Goal: Task Accomplishment & Management: Use online tool/utility

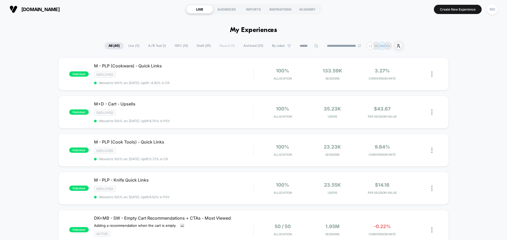
click at [194, 44] on span "Draft ( 29 )" at bounding box center [204, 45] width 22 height 7
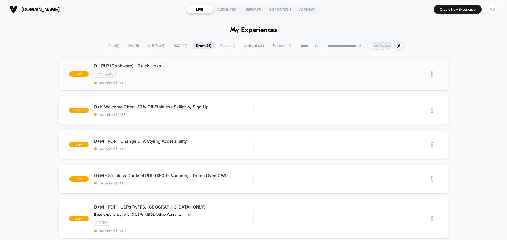
click at [204, 79] on div "D - PLP (Cookware) - Quick Links Click to edit experience details Click to edit…" at bounding box center [173, 74] width 159 height 22
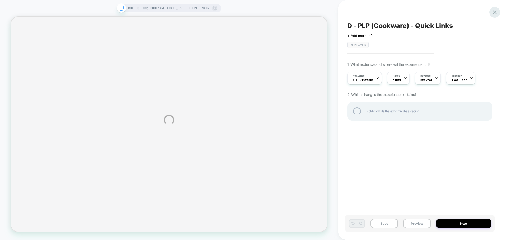
click at [492, 11] on div at bounding box center [494, 12] width 11 height 11
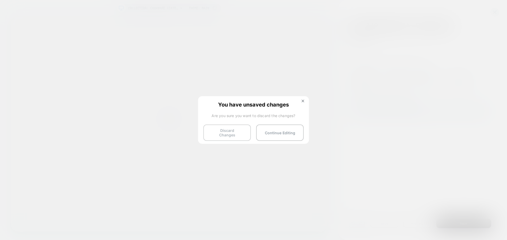
click at [231, 135] on button "Discard Changes" at bounding box center [227, 132] width 48 height 16
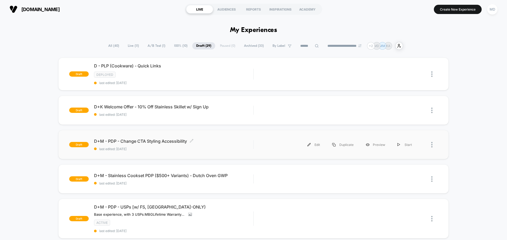
click at [252, 147] on span "last edited: [DATE]" at bounding box center [173, 149] width 159 height 4
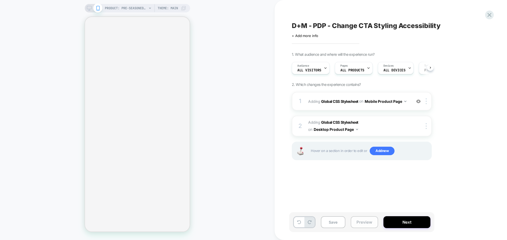
click at [365, 222] on button "Preview" at bounding box center [364, 222] width 27 height 12
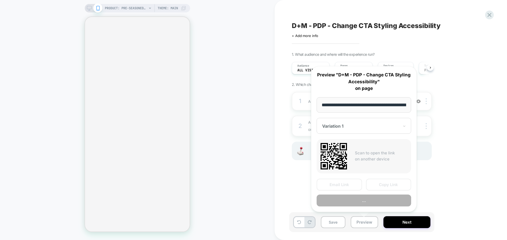
click at [389, 109] on input "**********" at bounding box center [364, 104] width 95 height 15
click at [391, 105] on input "**********" at bounding box center [364, 104] width 95 height 15
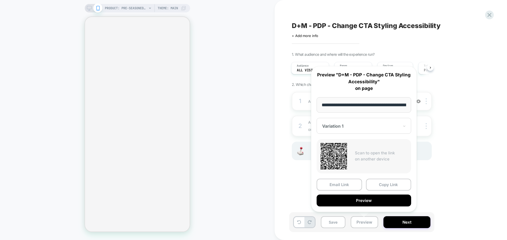
scroll to position [0, 83]
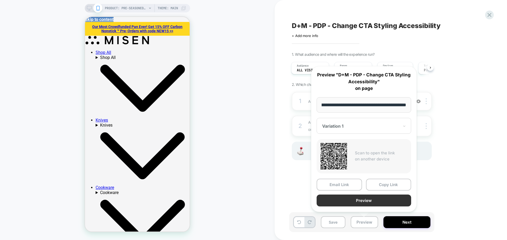
click at [360, 198] on button "Preview" at bounding box center [364, 200] width 95 height 12
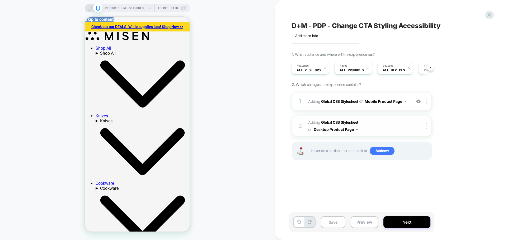
scroll to position [100, 0]
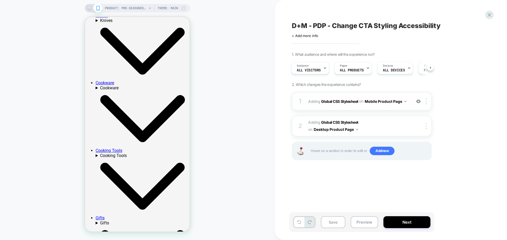
click at [409, 94] on div "1 Adding Global CSS Stylesheet on Mobile Product Page Add Before Add After Copy…" at bounding box center [362, 101] width 140 height 18
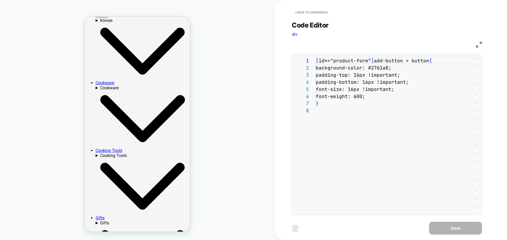
click at [354, 81] on div "[ id*="product-form" ] add-button > button { background-color: #2761a8; padding…" at bounding box center [397, 159] width 163 height 205
click at [363, 76] on div "[ id*="product-form" ] add-button > button { background-color: #2761a8; padding…" at bounding box center [397, 159] width 163 height 205
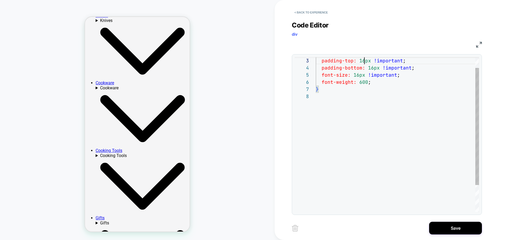
scroll to position [14, 49]
click at [373, 69] on div "padding-top: 15px !important ; padding-bottom: 16px !important ; font-size: 16p…" at bounding box center [397, 145] width 163 height 205
click at [360, 77] on div "padding-top: 15px !important ; padding-bottom: 15px !important ; font-size: 16p…" at bounding box center [397, 145] width 163 height 205
type textarea "**********"
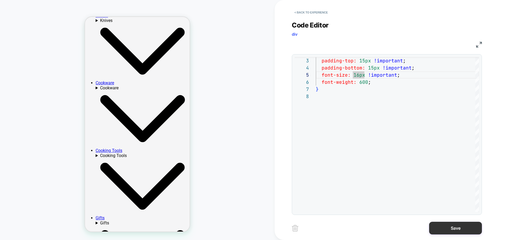
click at [446, 226] on button "Save" at bounding box center [455, 228] width 53 height 13
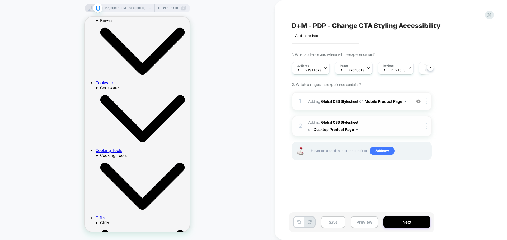
scroll to position [0, 0]
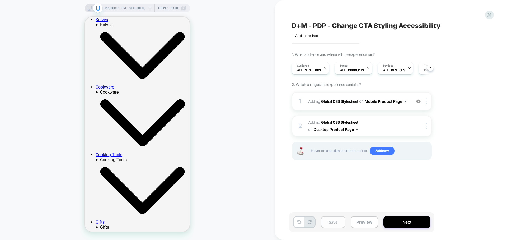
click at [329, 222] on button "Save" at bounding box center [333, 222] width 25 height 12
click at [92, 10] on div at bounding box center [93, 8] width 13 height 5
click at [87, 9] on rect at bounding box center [89, 7] width 4 height 3
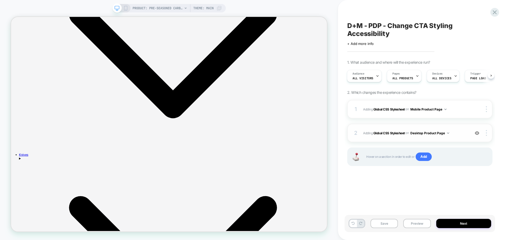
click at [400, 139] on div "2 Adding Global CSS Stylesheet on Desktop Product Page Add Before Add After Cop…" at bounding box center [419, 133] width 145 height 18
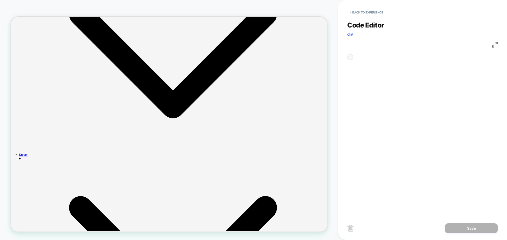
click at [387, 80] on div "[ id*="product-form" ] add-button > button {" at bounding box center [378, 85] width 15 height 57
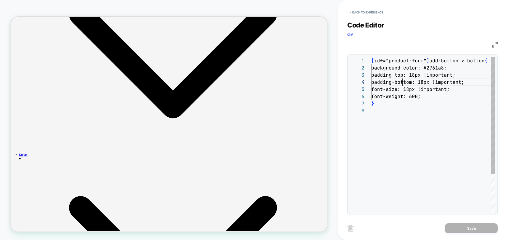
click at [419, 74] on div "[ id*="product-form" ] add-button > button { background-color: #2761a8; padding…" at bounding box center [433, 159] width 124 height 205
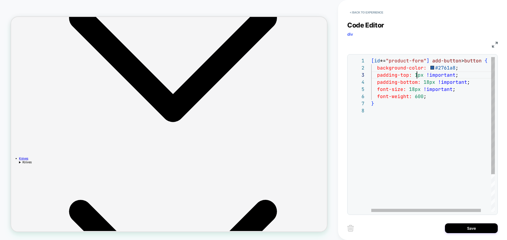
scroll to position [14, 49]
click at [428, 82] on div "[ id *= "product-form" ] add-button > button { background-color: #2761a8 ; padd…" at bounding box center [438, 159] width 135 height 205
click at [432, 133] on div "[ id *= "product-form" ] add-button > button { background-color: #2761a8 ; padd…" at bounding box center [438, 159] width 135 height 205
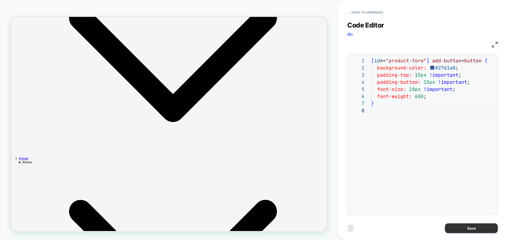
type textarea "**********"
click at [462, 228] on button "Save" at bounding box center [471, 228] width 53 height 10
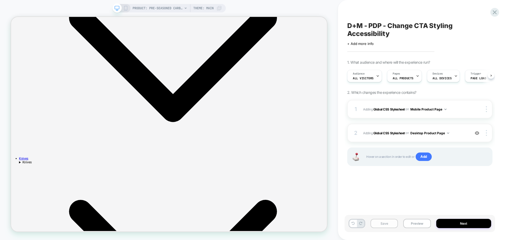
scroll to position [0, 0]
click at [385, 221] on button "Save" at bounding box center [383, 223] width 27 height 9
click at [424, 220] on button "Preview" at bounding box center [416, 223] width 27 height 9
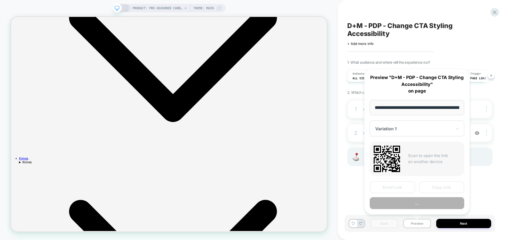
scroll to position [0, 83]
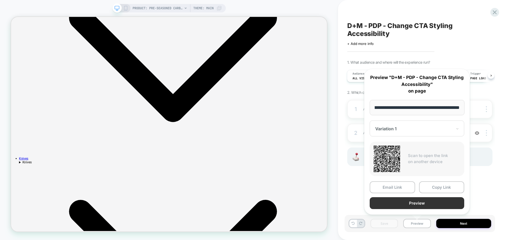
click at [420, 205] on button "Preview" at bounding box center [417, 203] width 95 height 12
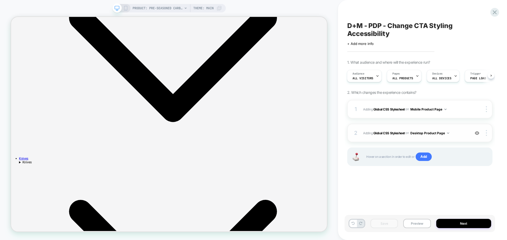
click at [389, 136] on div "2 Adding Global CSS Stylesheet on Desktop Product Page Add Before Add After Cop…" at bounding box center [419, 133] width 145 height 18
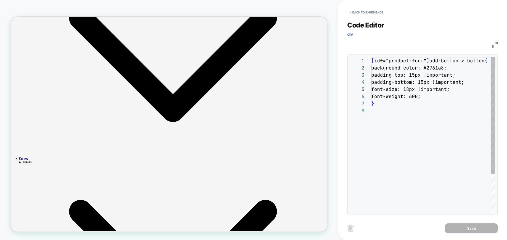
click at [419, 97] on div "[ id*="product-form" ] add-button > button { background-color: #2761a8; padding…" at bounding box center [433, 159] width 124 height 205
click at [418, 74] on div "[ id*="product-form" ] add-button > button { background-color: #2761a8; padding…" at bounding box center [438, 159] width 135 height 205
click at [428, 85] on div "[ id*="product-form" ] add-button > button { background-color: #2761a8; padding…" at bounding box center [438, 159] width 135 height 205
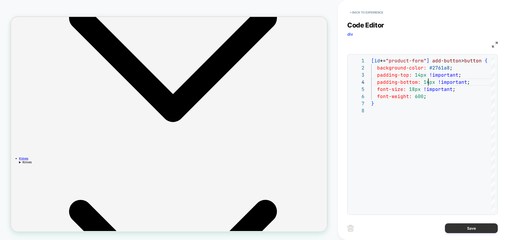
type textarea "**********"
click at [470, 229] on button "Save" at bounding box center [471, 228] width 53 height 10
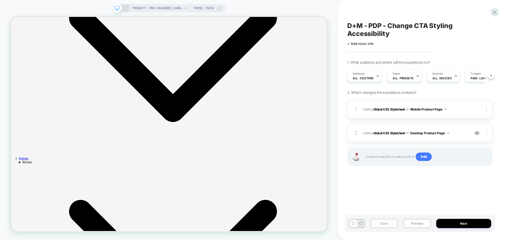
click at [389, 225] on button "Save" at bounding box center [383, 223] width 27 height 9
click at [416, 221] on button "Preview" at bounding box center [416, 223] width 27 height 9
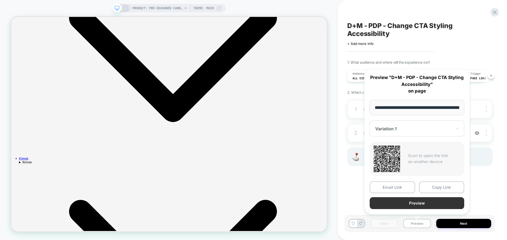
scroll to position [0, 83]
click at [408, 199] on button "Preview" at bounding box center [417, 203] width 95 height 12
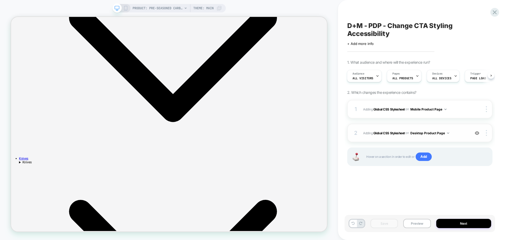
click at [456, 132] on span "Adding Global CSS Stylesheet on Desktop Product Page" at bounding box center [415, 133] width 104 height 7
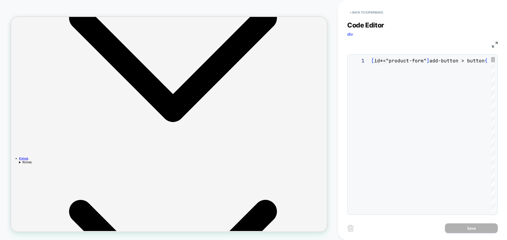
scroll to position [50, 0]
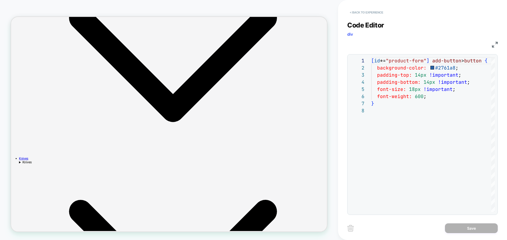
click at [369, 12] on button "< Back to experience" at bounding box center [366, 12] width 39 height 8
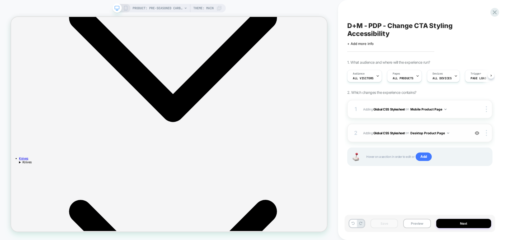
scroll to position [0, 0]
click at [125, 7] on icon at bounding box center [125, 8] width 5 height 5
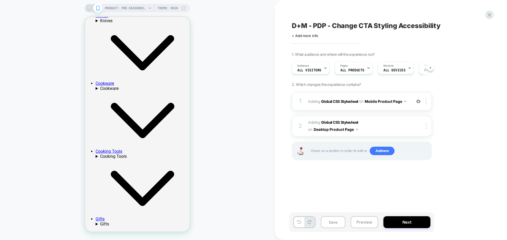
scroll to position [0, 0]
click at [397, 106] on div "1 Adding Global CSS Stylesheet on Mobile Product Page Add Before Add After Copy…" at bounding box center [362, 101] width 140 height 18
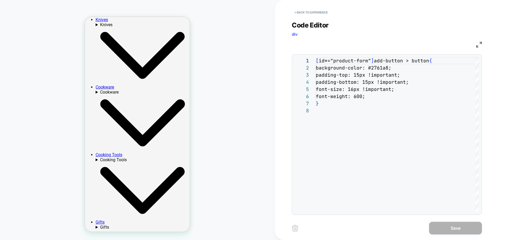
scroll to position [0, 0]
click at [364, 75] on div "[ id*="product-form" ] add-button > button { background-color: #2761a8; padding…" at bounding box center [397, 159] width 163 height 205
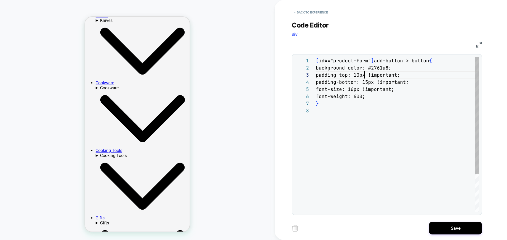
scroll to position [14, 49]
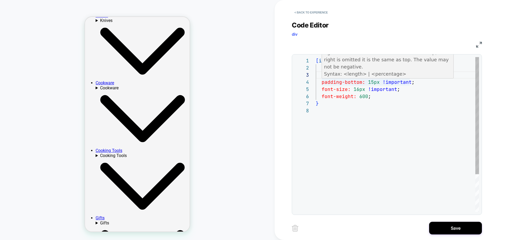
click at [373, 83] on div "[ id *= "product-form" ] add-button > button { background-color: #2761a8 ; padd…" at bounding box center [397, 159] width 163 height 205
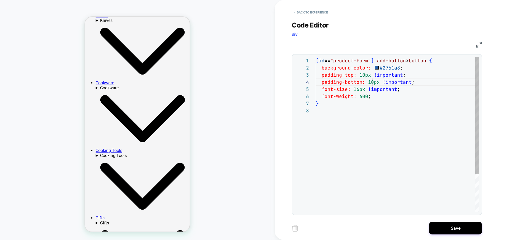
scroll to position [21, 57]
type textarea "**********"
click at [447, 227] on button "Save" at bounding box center [455, 228] width 53 height 13
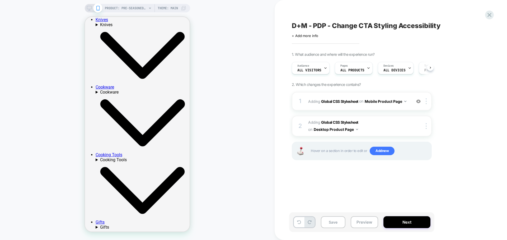
scroll to position [0, 0]
click at [337, 223] on button "Save" at bounding box center [333, 222] width 25 height 12
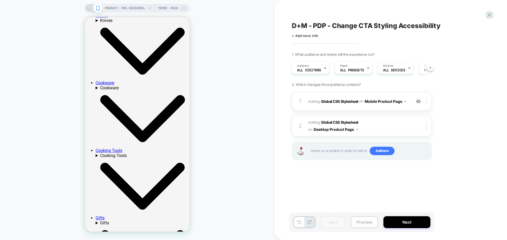
click at [364, 223] on button "Preview" at bounding box center [364, 222] width 27 height 12
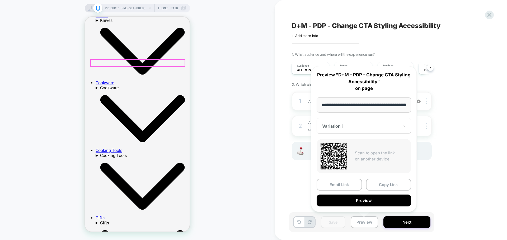
scroll to position [0, 83]
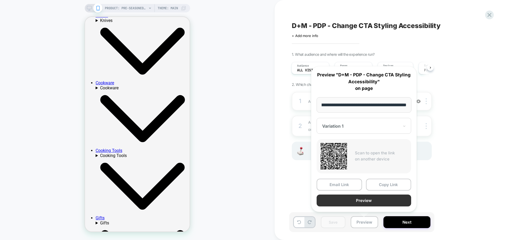
click at [339, 202] on button "Preview" at bounding box center [364, 200] width 95 height 12
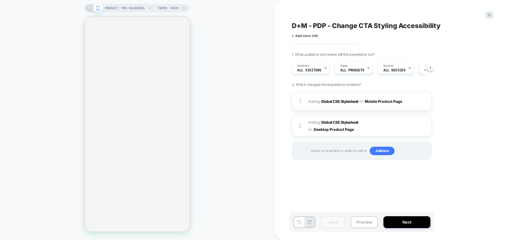
scroll to position [0, 0]
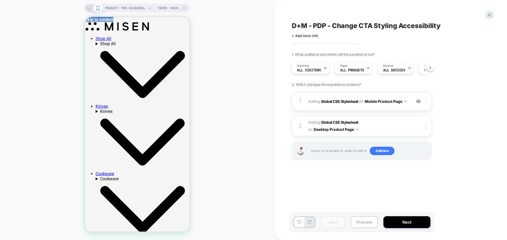
click at [366, 218] on button "Preview" at bounding box center [364, 222] width 27 height 12
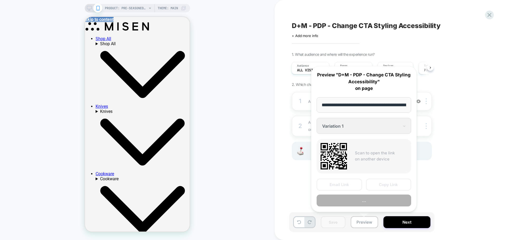
scroll to position [246, 0]
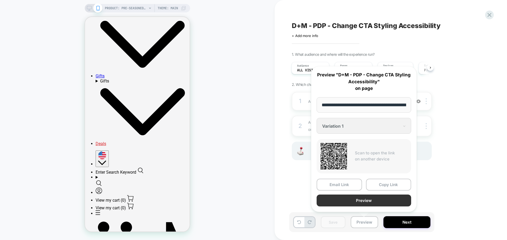
click at [361, 198] on button "Preview" at bounding box center [364, 200] width 95 height 12
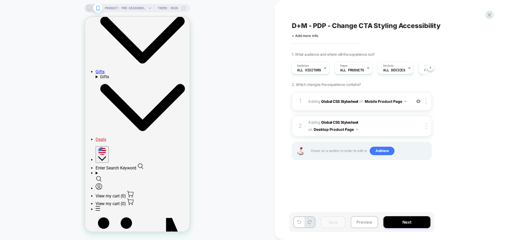
scroll to position [0, 0]
click at [88, 7] on icon at bounding box center [89, 8] width 5 height 5
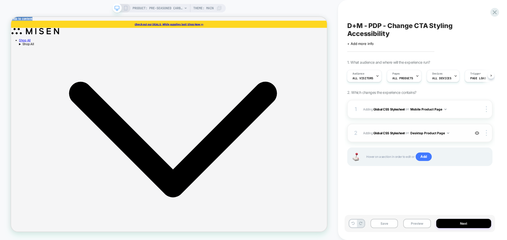
click at [457, 133] on span "Adding Global CSS Stylesheet on Desktop Product Page" at bounding box center [415, 133] width 104 height 7
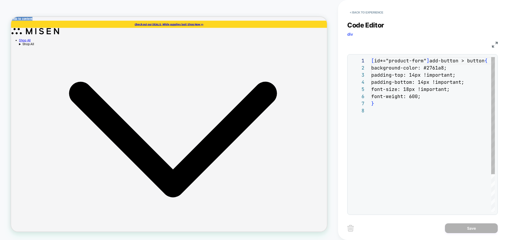
scroll to position [50, 0]
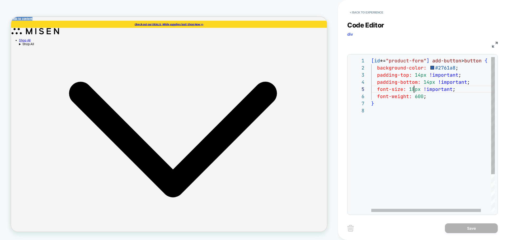
click at [414, 91] on div "[ id *= "product-form" ] add-button > button { background-color: #2761a8 ; padd…" at bounding box center [438, 159] width 135 height 205
click at [457, 81] on div "[ id *= "product-form" ] add-button > button { background-color: #2761a8 ; padd…" at bounding box center [438, 159] width 135 height 205
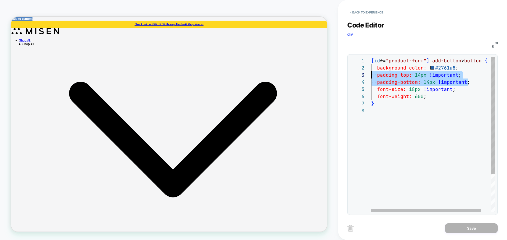
drag, startPoint x: 471, startPoint y: 83, endPoint x: 368, endPoint y: 73, distance: 104.3
click at [371, 73] on div "[ id *= "product-form" ] add-button > button { background-color: #2761a8 ; padd…" at bounding box center [438, 159] width 135 height 205
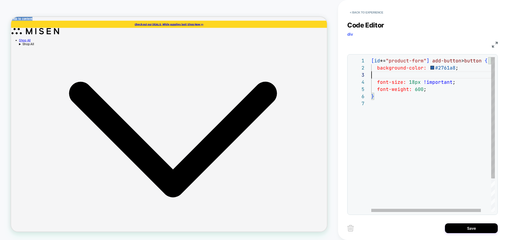
type textarea "**********"
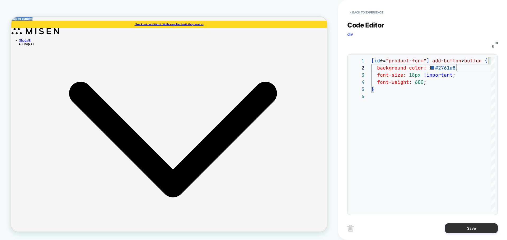
click at [480, 228] on button "Save" at bounding box center [471, 228] width 53 height 10
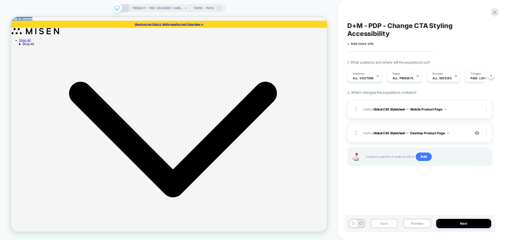
scroll to position [0, 0]
click at [383, 221] on button "Save" at bounding box center [383, 223] width 27 height 9
click at [417, 226] on button "Preview" at bounding box center [416, 223] width 27 height 9
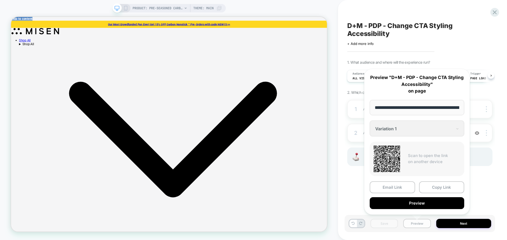
scroll to position [0, 83]
click at [416, 208] on div "**********" at bounding box center [417, 142] width 106 height 146
click at [416, 201] on button "Preview" at bounding box center [417, 203] width 95 height 12
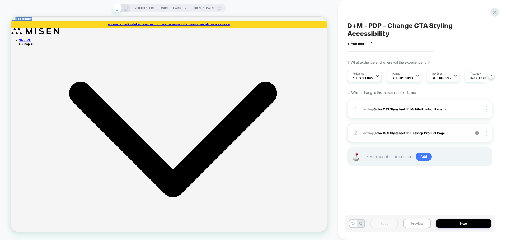
click at [454, 131] on span "Adding Global CSS Stylesheet on Desktop Product Page" at bounding box center [415, 133] width 104 height 7
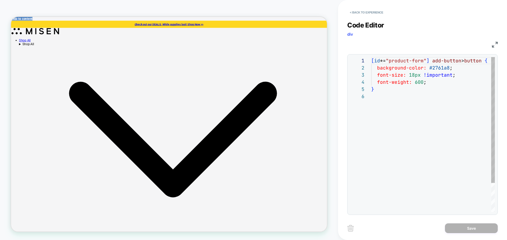
scroll to position [35, 0]
click at [420, 112] on div "[ id *= "product-form" ] add-button > button { background-color: #2761a8 ; font…" at bounding box center [438, 152] width 135 height 190
click at [374, 14] on button "< Back to experience" at bounding box center [366, 12] width 39 height 8
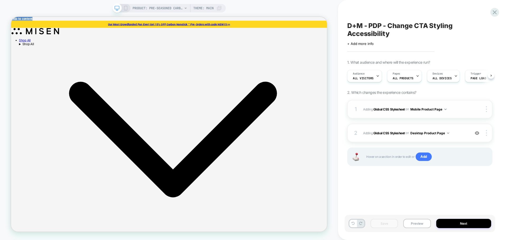
scroll to position [0, 0]
click at [419, 227] on button "Preview" at bounding box center [416, 223] width 27 height 9
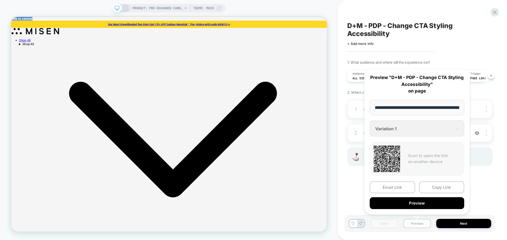
scroll to position [0, 83]
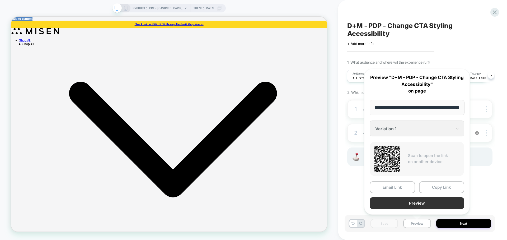
click at [418, 206] on button "Preview" at bounding box center [417, 203] width 95 height 12
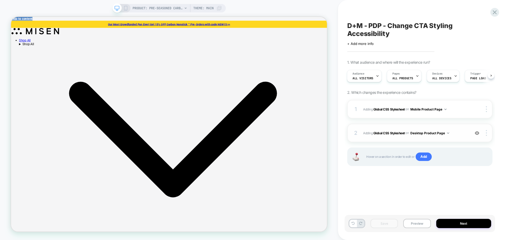
click at [459, 130] on span "Adding Global CSS Stylesheet on Desktop Product Page" at bounding box center [415, 133] width 104 height 7
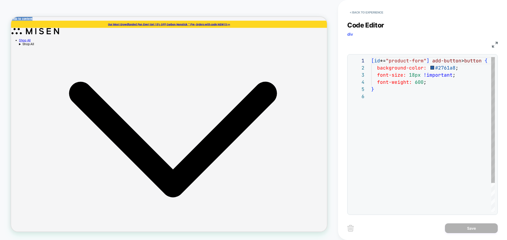
scroll to position [35, 0]
click at [447, 74] on div "[ id *= "product-form" ] add-button > button { background-color: #2761a8 ; font…" at bounding box center [438, 152] width 135 height 190
click at [417, 110] on div "[ id *= "product-form" ] add-button > button { background-color: #2761a8 ; font…" at bounding box center [438, 152] width 135 height 190
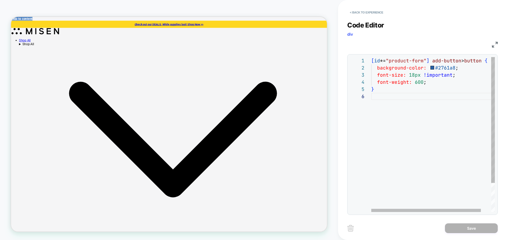
click at [416, 76] on div "[ id *= "product-form" ] add-button > button { background-color: #2761a8 ; font…" at bounding box center [438, 152] width 135 height 190
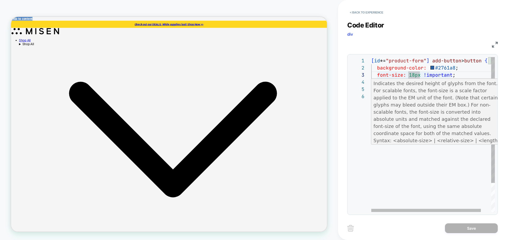
scroll to position [14, 43]
click at [413, 75] on div "[ id *= "product-form" ] add-button > button { background-color: #2761a8 ; font…" at bounding box center [438, 152] width 135 height 190
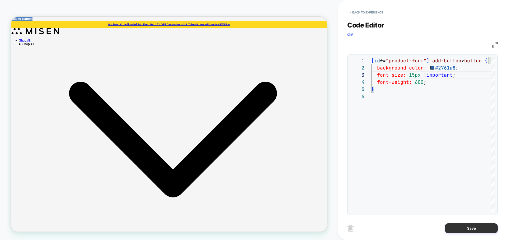
type textarea "**********"
click at [452, 228] on button "Save" at bounding box center [471, 228] width 53 height 10
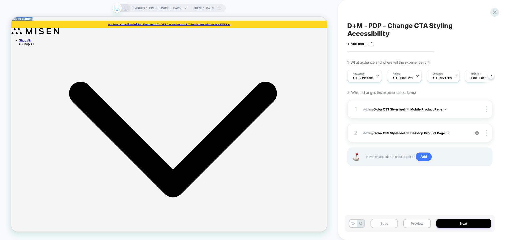
scroll to position [0, 0]
click at [389, 224] on button "Save" at bounding box center [383, 223] width 27 height 9
click at [413, 224] on button "Preview" at bounding box center [416, 223] width 27 height 9
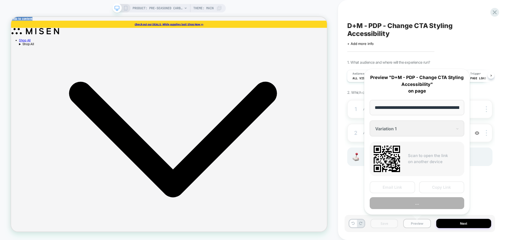
scroll to position [0, 83]
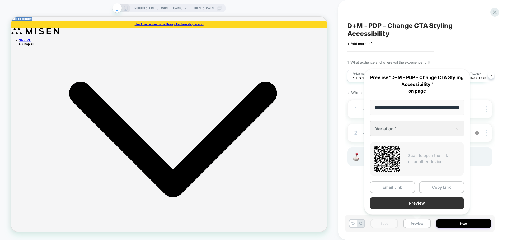
click at [409, 202] on button "Preview" at bounding box center [417, 203] width 95 height 12
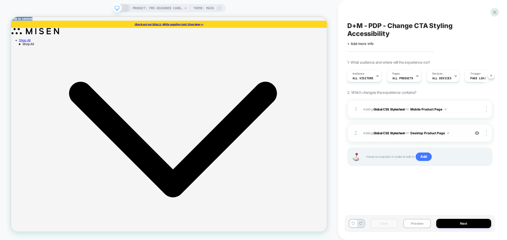
click at [459, 135] on span "Adding Global CSS Stylesheet on Desktop Product Page" at bounding box center [415, 133] width 104 height 7
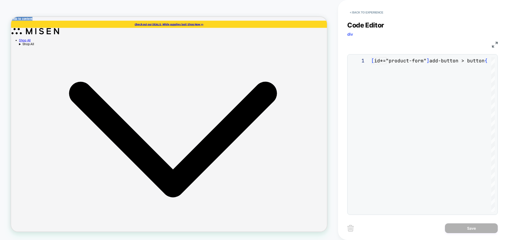
scroll to position [35, 0]
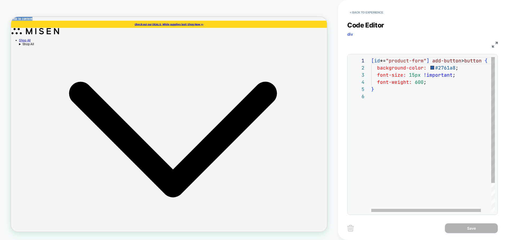
click at [414, 77] on div "[ id *= "product-form" ] add-button > button { background-color: #2761a8 ; font…" at bounding box center [438, 152] width 135 height 190
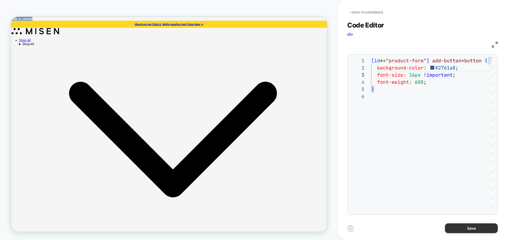
type textarea "**********"
click at [467, 227] on button "Save" at bounding box center [471, 228] width 53 height 10
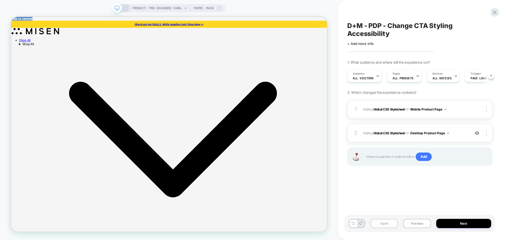
scroll to position [0, 0]
click at [385, 224] on button "Save" at bounding box center [383, 223] width 27 height 9
click at [419, 224] on button "Preview" at bounding box center [416, 223] width 27 height 9
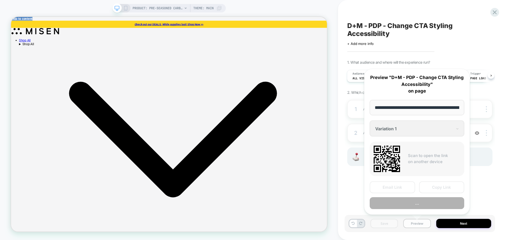
scroll to position [0, 83]
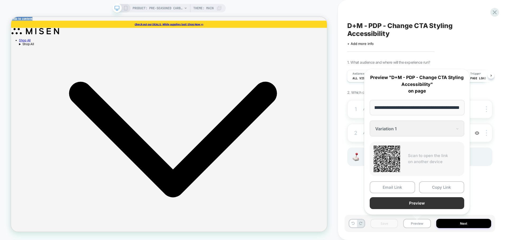
click at [412, 199] on button "Preview" at bounding box center [417, 203] width 95 height 12
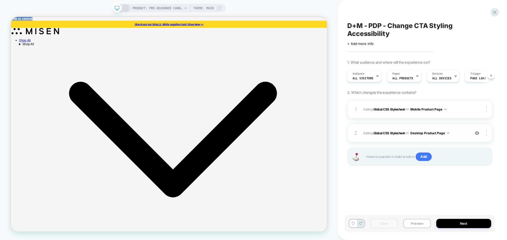
click at [458, 133] on span "Adding Global CSS Stylesheet on Desktop Product Page" at bounding box center [415, 133] width 104 height 7
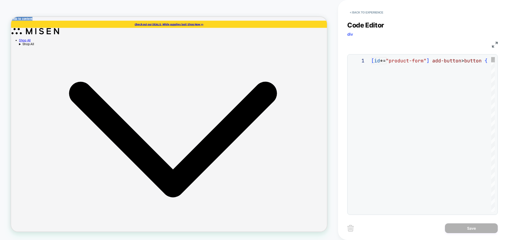
scroll to position [35, 0]
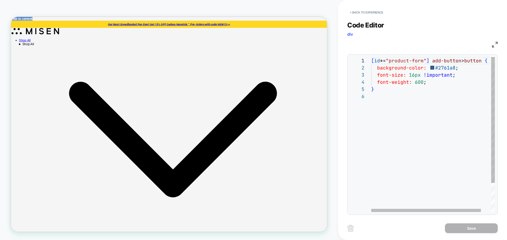
click at [413, 77] on div "[ id *= "product-form" ] add-button > button { background-color: #2761a8 ; font…" at bounding box center [438, 152] width 135 height 190
click at [412, 116] on div "[ id *= "product-form" ] add-button > button { background-color: #2761a8 ; font…" at bounding box center [438, 152] width 135 height 190
click at [379, 11] on button "< Back to experience" at bounding box center [366, 12] width 39 height 8
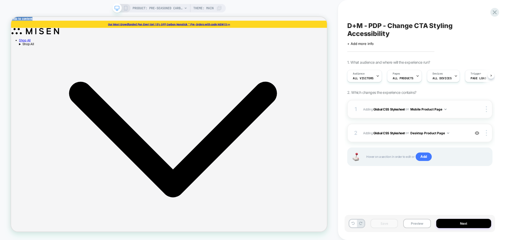
scroll to position [0, 0]
click at [459, 107] on span "Adding Global CSS Stylesheet on Mobile Product Page" at bounding box center [415, 109] width 104 height 7
click at [128, 7] on div "PRODUCT: Pre-Seasoned Carbon Steel Frying Pan Theme: MAIN" at bounding box center [168, 8] width 113 height 8
click at [125, 8] on icon at bounding box center [125, 8] width 5 height 5
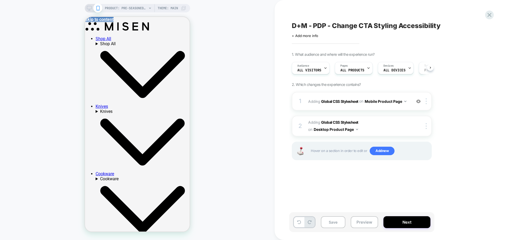
scroll to position [0, 0]
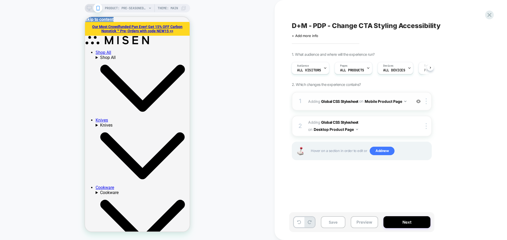
click at [381, 105] on div "1 Adding Global CSS Stylesheet on Mobile Product Page Add Before Add After Copy…" at bounding box center [362, 101] width 140 height 18
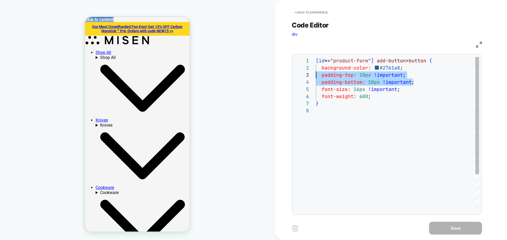
scroll to position [14, 0]
drag, startPoint x: 413, startPoint y: 82, endPoint x: 314, endPoint y: 76, distance: 98.9
click at [316, 76] on div "[ id *= "product-form" ] add-button > button { background-color: #2761a8 ; padd…" at bounding box center [397, 159] width 163 height 205
click at [309, 10] on button "< Back to experience" at bounding box center [311, 12] width 39 height 8
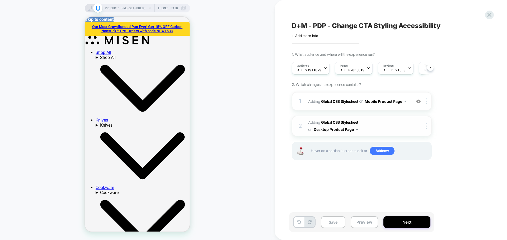
scroll to position [0, 0]
click at [90, 7] on icon at bounding box center [89, 8] width 5 height 5
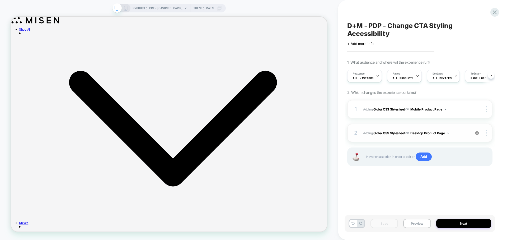
scroll to position [0, 0]
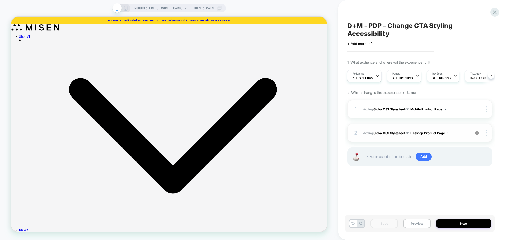
click at [456, 131] on span "Adding Global CSS Stylesheet on Desktop Product Page" at bounding box center [415, 133] width 104 height 7
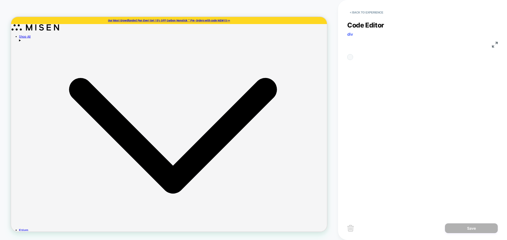
scroll to position [35, 0]
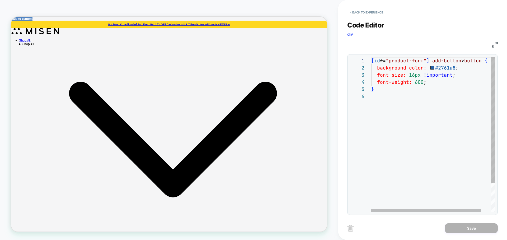
click at [475, 65] on div "[ id *= "product-form" ] add-button > button { background-color: #2761a8 ; font…" at bounding box center [438, 152] width 135 height 190
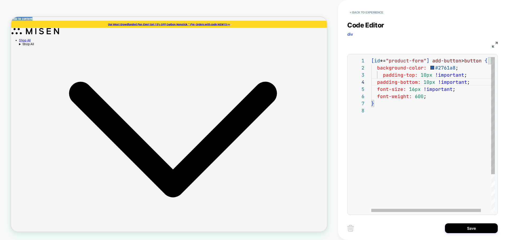
click at [383, 74] on div "[ id *= "product-form" ] add-button > button { background-color: #2761a8 ; font…" at bounding box center [438, 159] width 135 height 205
click at [421, 77] on div "[ id *= "product-form" ] add-button > button { background-color: #2761a8 ; font…" at bounding box center [438, 159] width 135 height 205
click at [428, 81] on div "[ id *= "product-form" ] add-button > button { background-color: #2761a8 ; font…" at bounding box center [438, 159] width 135 height 205
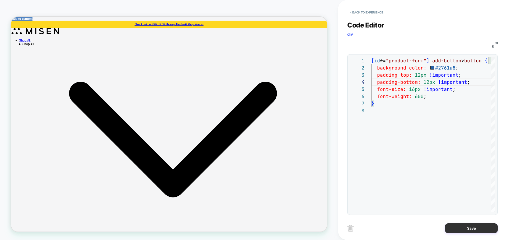
type textarea "**********"
click at [465, 229] on button "Save" at bounding box center [471, 228] width 53 height 10
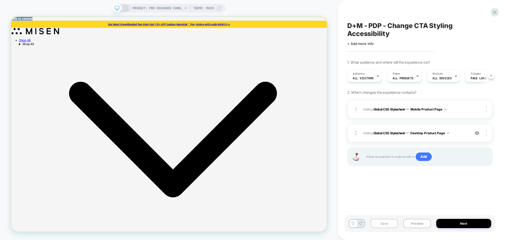
click at [394, 223] on button "Save" at bounding box center [383, 223] width 27 height 9
click at [416, 226] on button "Preview" at bounding box center [416, 223] width 27 height 9
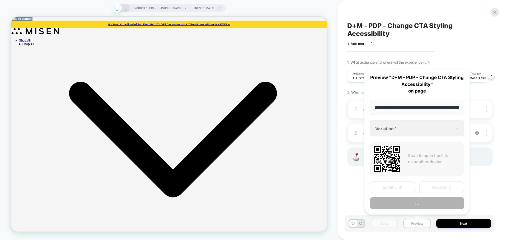
scroll to position [0, 83]
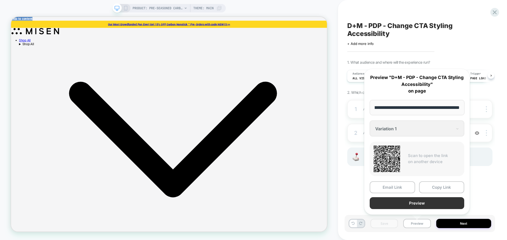
click at [406, 199] on button "Preview" at bounding box center [417, 203] width 95 height 12
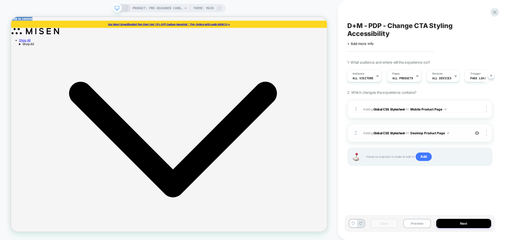
click at [460, 136] on div "2 Adding Global CSS Stylesheet on Desktop Product Page Add Before Add After Cop…" at bounding box center [419, 133] width 145 height 18
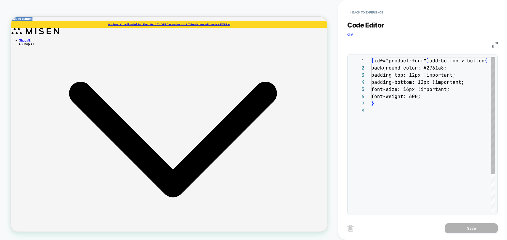
scroll to position [50, 0]
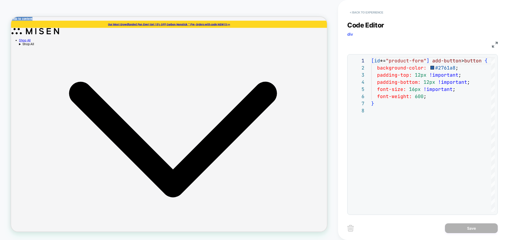
click at [367, 10] on button "< Back to experience" at bounding box center [366, 12] width 39 height 8
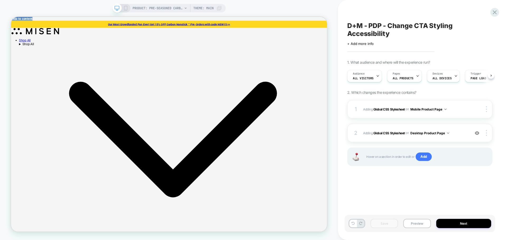
scroll to position [0, 0]
click at [126, 9] on icon at bounding box center [125, 8] width 5 height 5
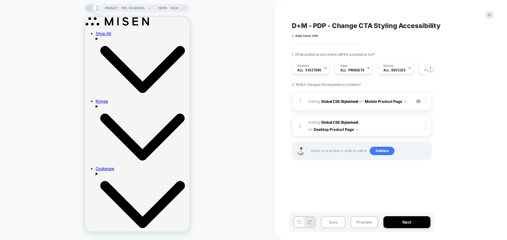
scroll to position [0, 0]
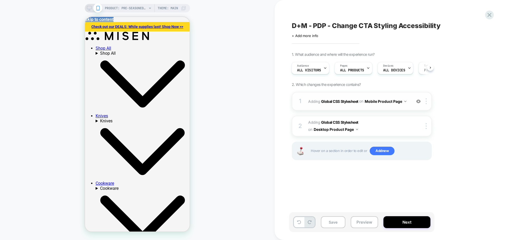
click at [378, 106] on div "1 Adding Global CSS Stylesheet on Mobile Product Page Add Before Add After Copy…" at bounding box center [362, 101] width 140 height 18
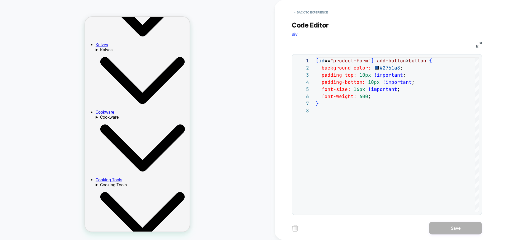
scroll to position [77, 0]
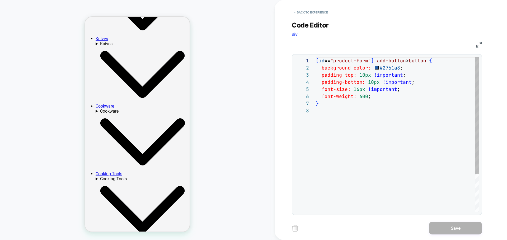
click at [358, 90] on div "[ id *= "product-form" ] add-button > button { background-color: #2761a8 ; padd…" at bounding box center [397, 159] width 163 height 205
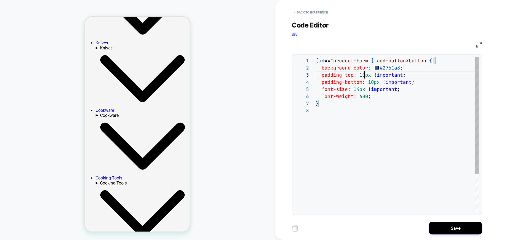
click at [364, 77] on div "[ id *= "product-form" ] add-button > button { background-color: #2761a8 ; padd…" at bounding box center [397, 159] width 163 height 205
type textarea "**********"
click at [450, 234] on button "Save" at bounding box center [455, 228] width 53 height 13
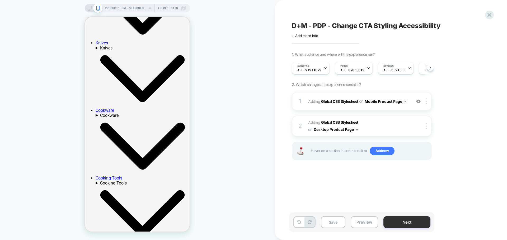
scroll to position [0, 0]
click at [337, 224] on button "Save" at bounding box center [333, 222] width 25 height 12
click at [362, 223] on button "Preview" at bounding box center [364, 222] width 27 height 12
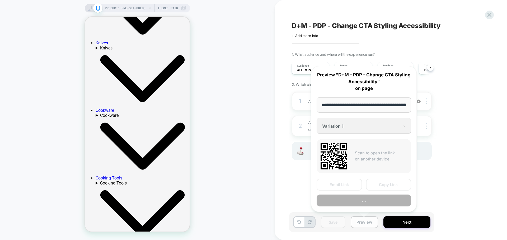
scroll to position [0, 83]
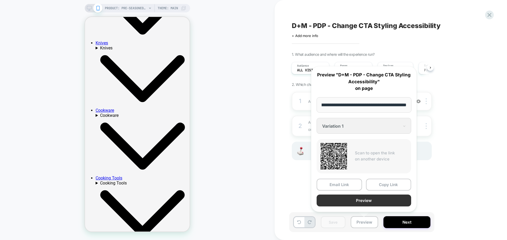
click at [357, 194] on button "Preview" at bounding box center [364, 200] width 95 height 12
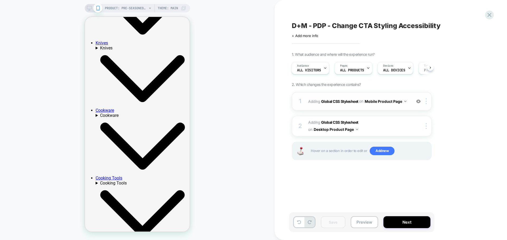
click at [392, 105] on div "1 Adding Global CSS Stylesheet on Mobile Product Page Add Before Add After Copy…" at bounding box center [362, 101] width 140 height 18
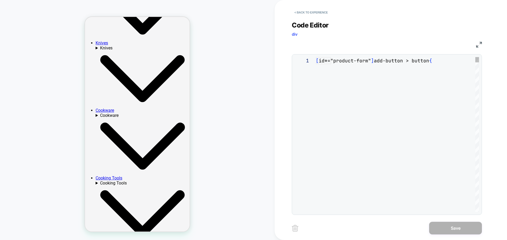
scroll to position [50, 0]
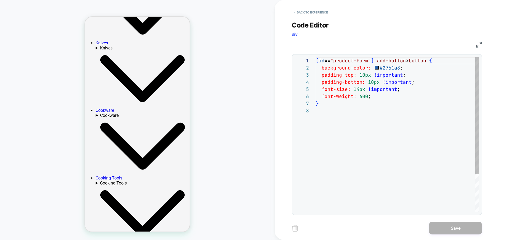
click at [365, 75] on div "[ id *= "product-form" ] add-button > button { background-color: #2761a8 ; padd…" at bounding box center [397, 159] width 163 height 205
click at [374, 81] on div "[ id *= "product-form" ] add-button > button { background-color: #2761a8 ; padd…" at bounding box center [397, 159] width 163 height 205
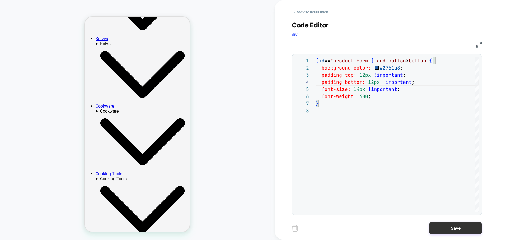
type textarea "**********"
click at [438, 228] on button "Save" at bounding box center [455, 228] width 53 height 13
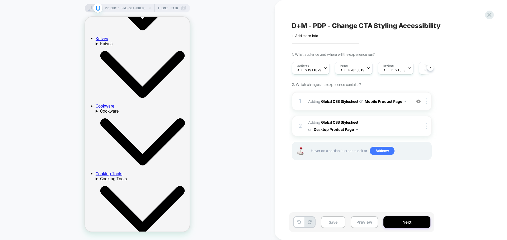
scroll to position [0, 0]
click at [334, 221] on button "Save" at bounding box center [333, 222] width 25 height 12
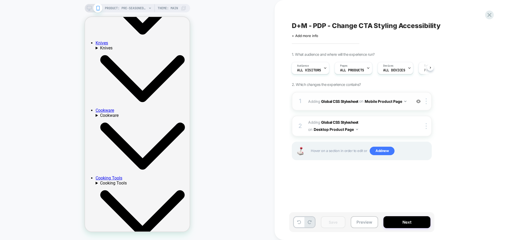
click at [393, 106] on div "1 Adding Global CSS Stylesheet on Mobile Product Page Add Before Add After Copy…" at bounding box center [362, 101] width 140 height 18
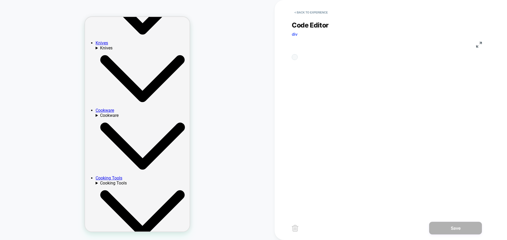
scroll to position [50, 0]
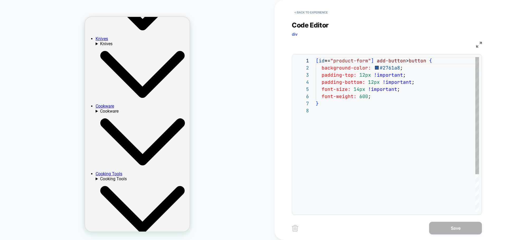
click at [358, 91] on div "[ id *= "product-form" ] add-button > button { background-color: #2761a8 ; padd…" at bounding box center [397, 159] width 163 height 205
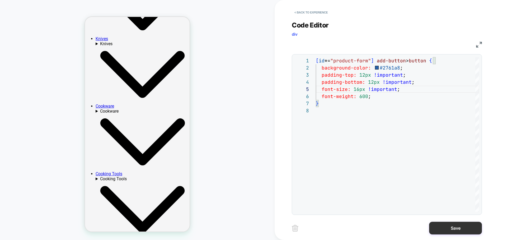
type textarea "**********"
click at [450, 229] on button "Save" at bounding box center [455, 228] width 53 height 13
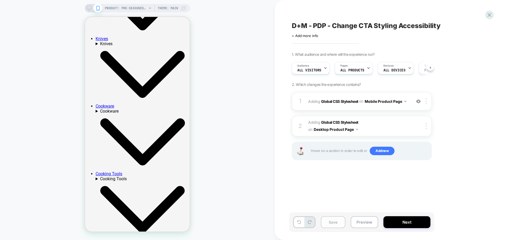
scroll to position [0, 0]
click at [340, 223] on button "Save" at bounding box center [333, 222] width 25 height 12
click at [365, 223] on button "Preview" at bounding box center [364, 222] width 27 height 12
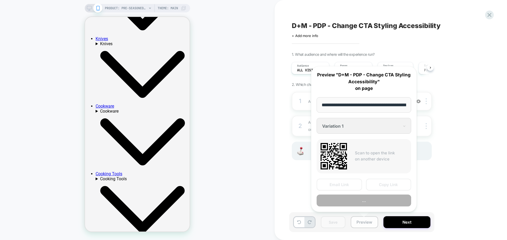
scroll to position [0, 83]
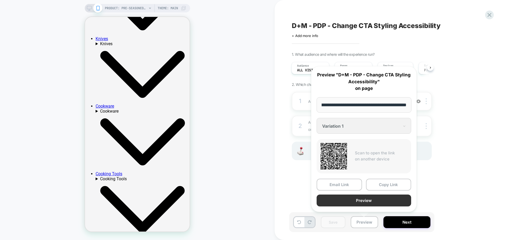
click at [357, 201] on button "Preview" at bounding box center [364, 200] width 95 height 12
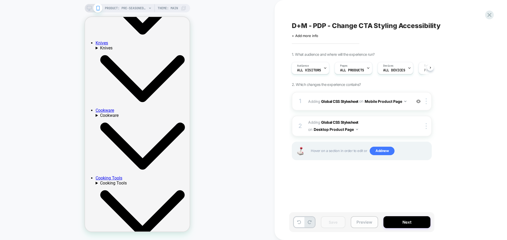
click at [366, 221] on button "Preview" at bounding box center [364, 222] width 27 height 12
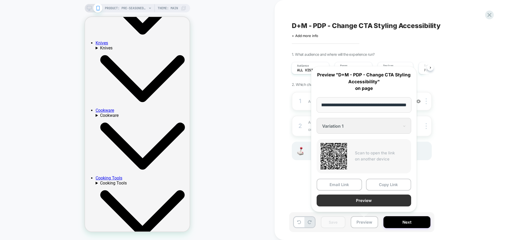
scroll to position [0, 0]
click at [364, 200] on button "Preview" at bounding box center [364, 200] width 95 height 12
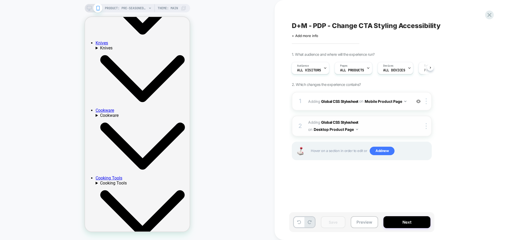
click at [381, 129] on span "Adding Global CSS Stylesheet on Desktop Product Page" at bounding box center [358, 126] width 101 height 14
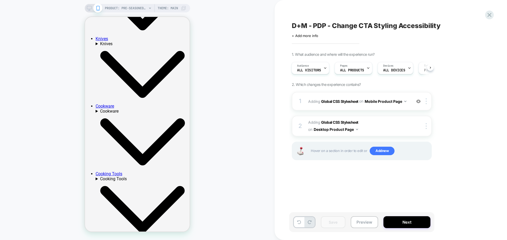
click at [88, 8] on icon at bounding box center [89, 8] width 5 height 5
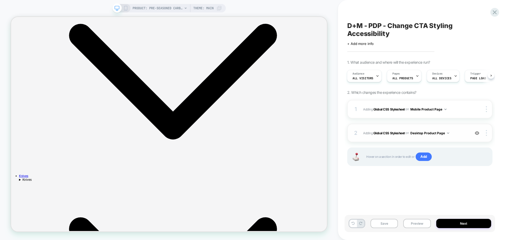
click at [455, 131] on span "Adding Global CSS Stylesheet on Desktop Product Page" at bounding box center [415, 133] width 104 height 7
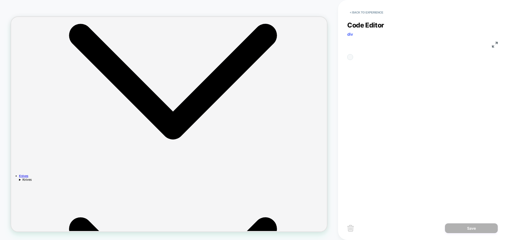
scroll to position [50, 0]
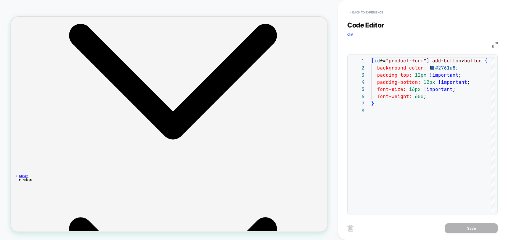
click at [366, 11] on button "< Back to experience" at bounding box center [366, 12] width 39 height 8
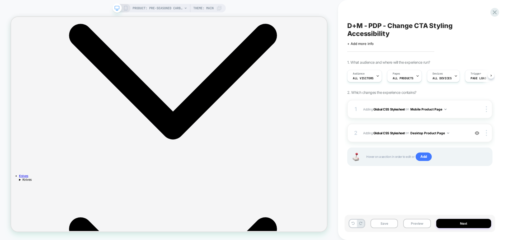
scroll to position [0, 0]
click at [446, 221] on button "Next" at bounding box center [463, 223] width 55 height 9
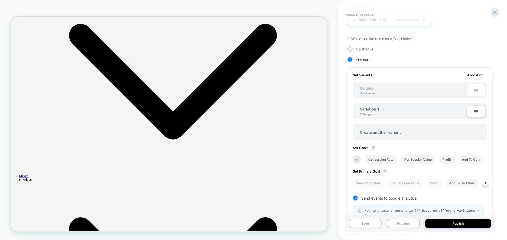
scroll to position [158, 0]
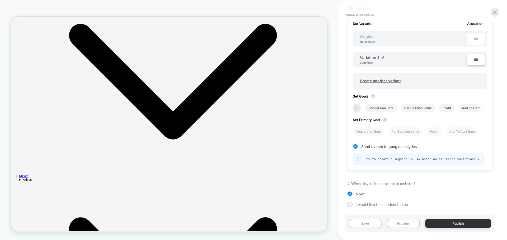
click at [458, 224] on button "Publish" at bounding box center [458, 223] width 66 height 9
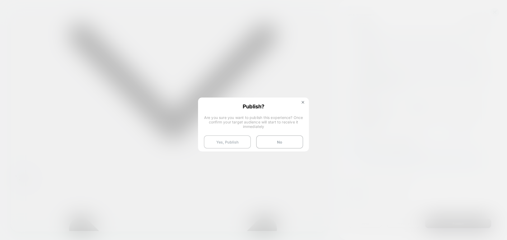
click at [235, 139] on button "Yes, Publish" at bounding box center [227, 141] width 47 height 13
